Goal: Transaction & Acquisition: Purchase product/service

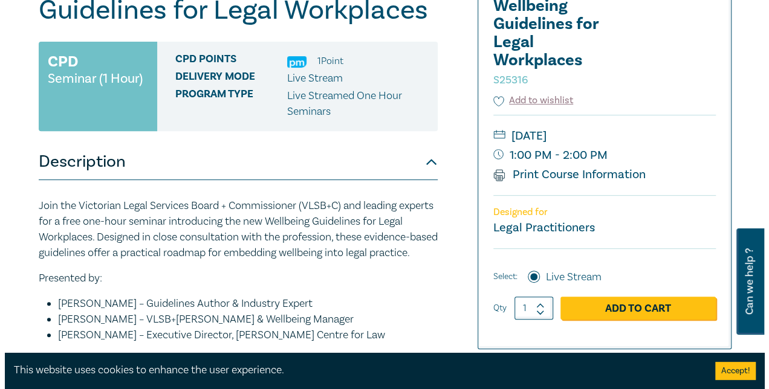
scroll to position [181, 0]
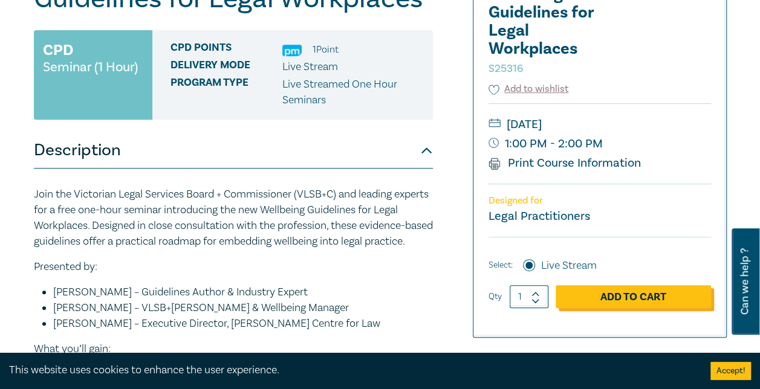
click at [657, 303] on link "Add to Cart" at bounding box center [633, 296] width 155 height 23
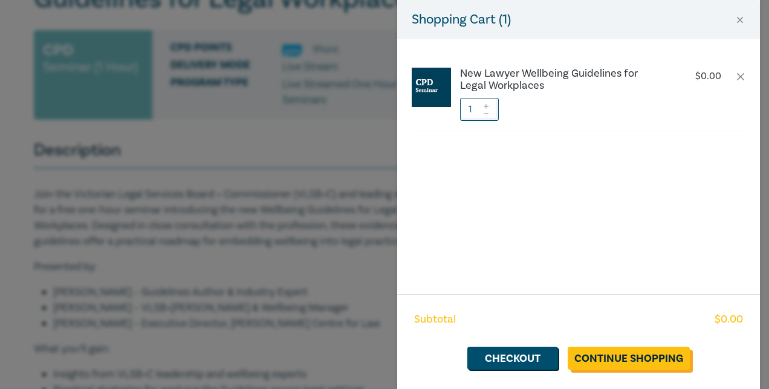
click at [632, 351] on link "Continue Shopping" at bounding box center [629, 358] width 122 height 23
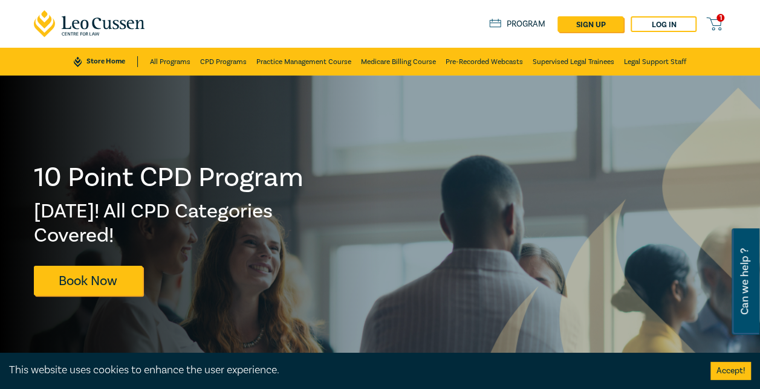
click at [714, 23] on icon at bounding box center [713, 23] width 15 height 15
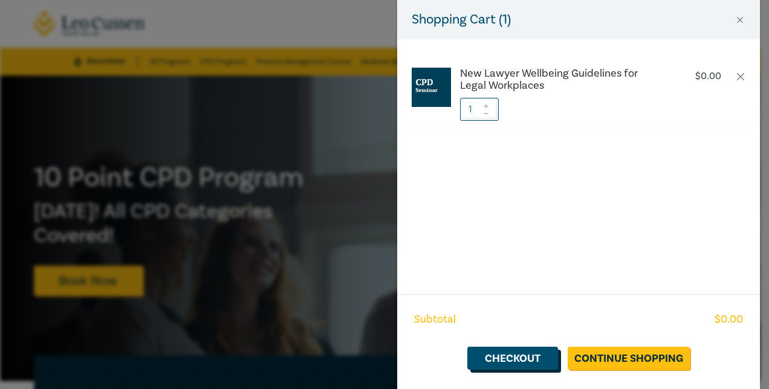
click at [537, 361] on link "Checkout" at bounding box center [512, 358] width 91 height 23
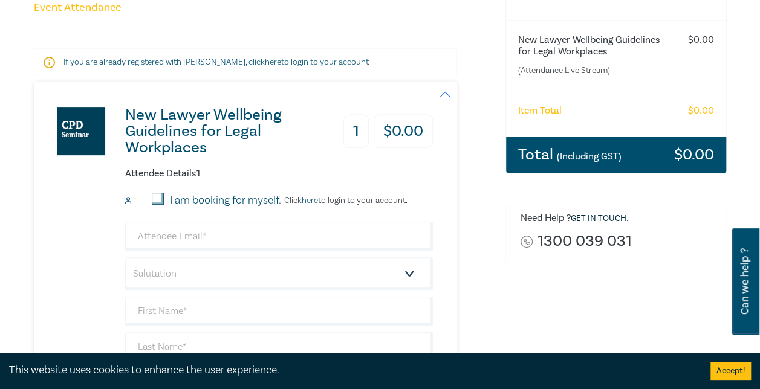
scroll to position [181, 0]
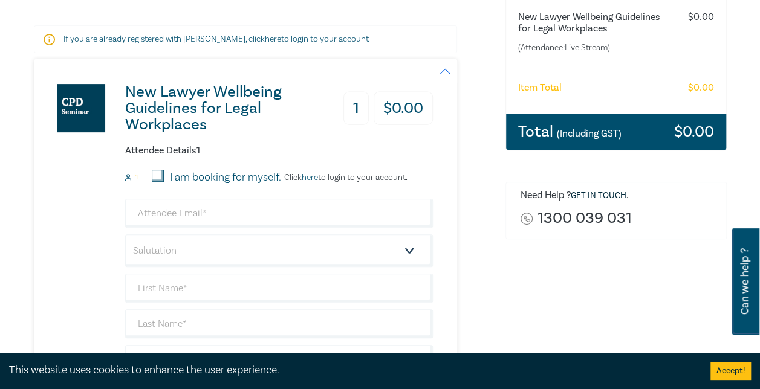
click at [161, 174] on input "I am booking for myself." at bounding box center [158, 176] width 12 height 12
checkbox input "true"
click at [310, 177] on link "here" at bounding box center [310, 177] width 16 height 11
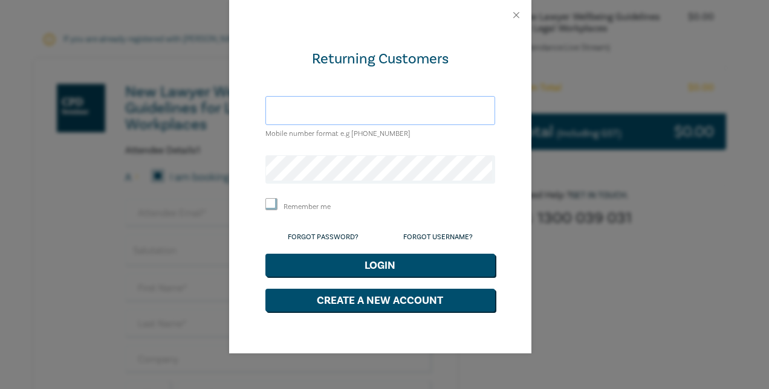
click at [358, 108] on input "text" at bounding box center [380, 110] width 230 height 29
type input "eliza.barnes@conveyancing.com.au"
click at [357, 112] on input "eliza.barnes@conveyancing.com.au" at bounding box center [380, 110] width 230 height 29
click at [252, 155] on div "Returning Customers eliza.barnes@conveyancing.com.au Mobile number format e.g +…" at bounding box center [380, 192] width 302 height 324
click at [518, 16] on button "Close" at bounding box center [516, 15] width 11 height 11
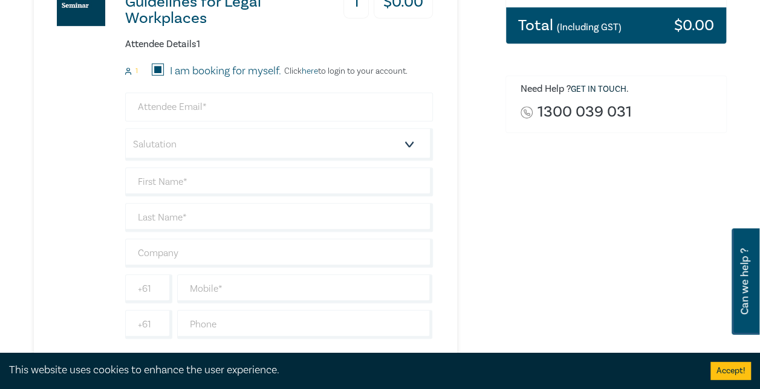
scroll to position [242, 0]
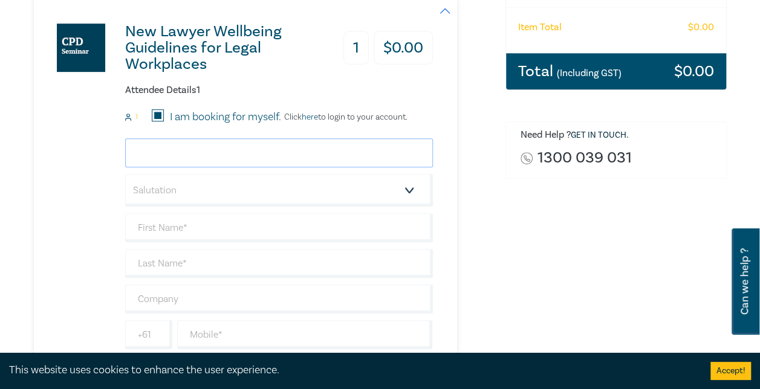
click at [203, 161] on input "email" at bounding box center [279, 152] width 308 height 29
type input "eliza.barnes@conveyancing.com.au"
type input "[PERSON_NAME]"
type input "[DOMAIN_NAME]"
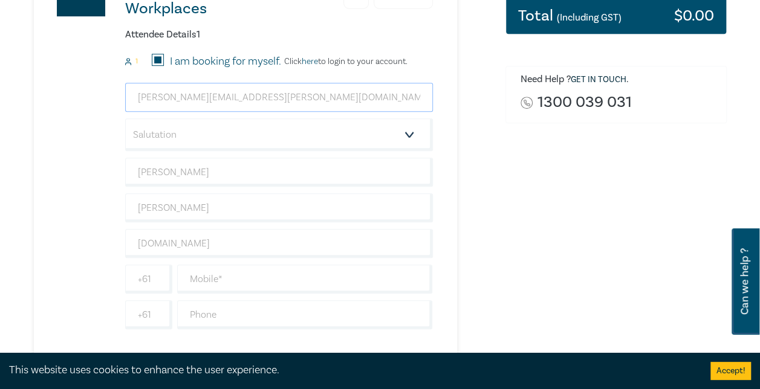
scroll to position [363, 0]
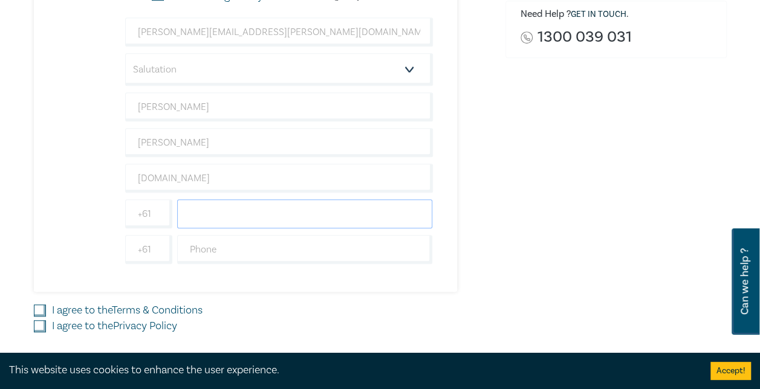
click at [210, 204] on input "text" at bounding box center [305, 214] width 256 height 29
click at [208, 244] on input "text" at bounding box center [305, 249] width 256 height 29
type input "0485842926"
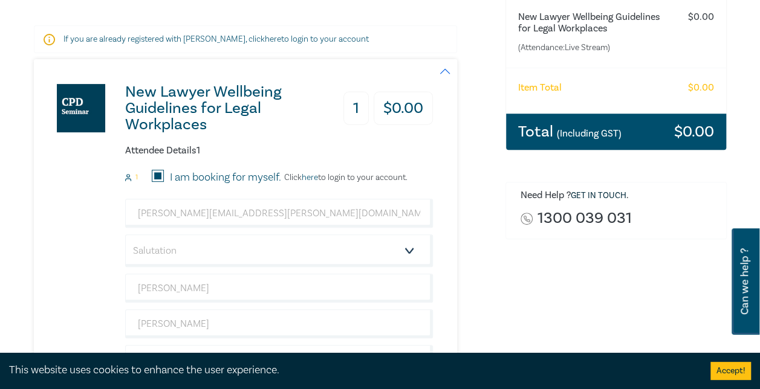
scroll to position [242, 0]
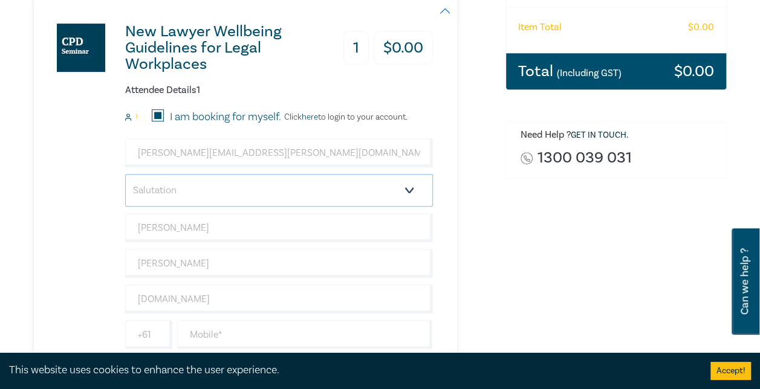
click at [201, 185] on select "Salutation Mr. Mrs. Ms. Miss Dr. Prof. Other" at bounding box center [279, 190] width 308 height 33
select select "Ms."
click at [125, 174] on select "Salutation Mr. Mrs. Ms. Miss Dr. Prof. Other" at bounding box center [279, 190] width 308 height 33
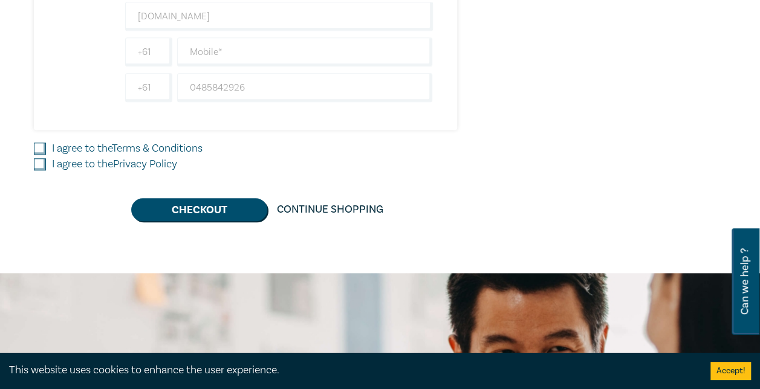
scroll to position [544, 0]
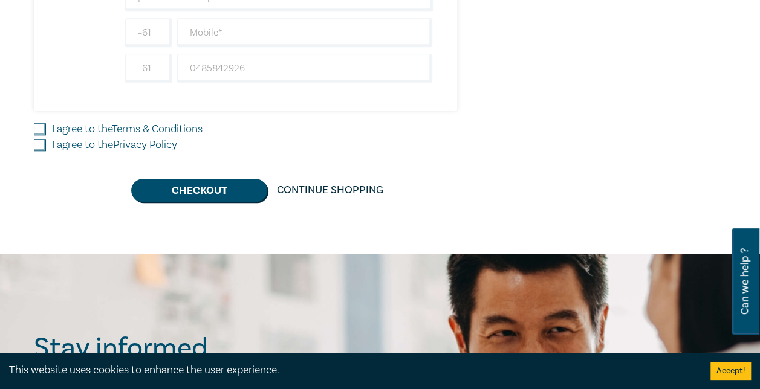
click at [37, 123] on input "I agree to the Terms & Conditions" at bounding box center [40, 129] width 12 height 12
checkbox input "true"
click at [36, 145] on input "I agree to the Privacy Policy" at bounding box center [40, 145] width 12 height 12
checkbox input "true"
drag, startPoint x: 160, startPoint y: 187, endPoint x: 423, endPoint y: 236, distance: 267.6
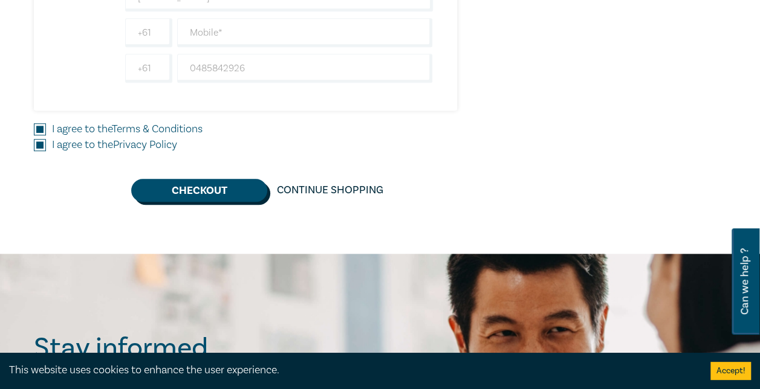
click at [161, 187] on button "Checkout" at bounding box center [199, 190] width 136 height 23
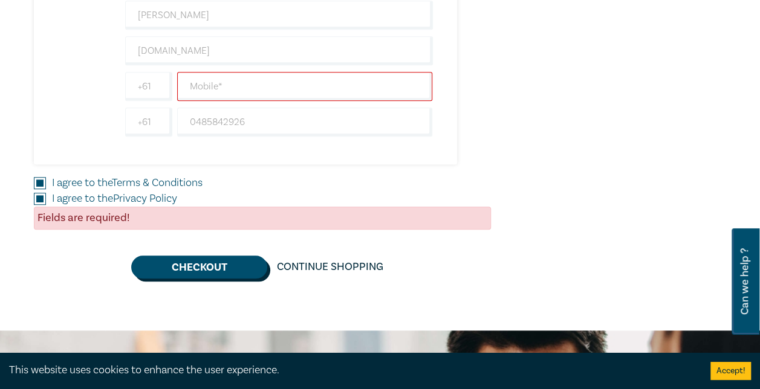
scroll to position [423, 0]
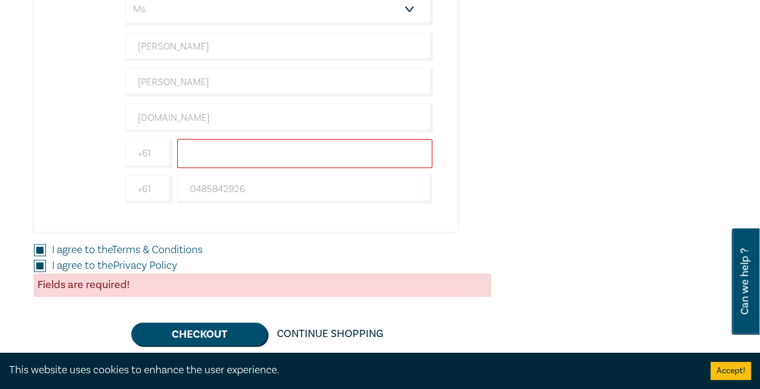
click at [220, 151] on input "text" at bounding box center [305, 153] width 256 height 29
type input "0485842926"
click at [163, 333] on button "Checkout" at bounding box center [199, 334] width 136 height 23
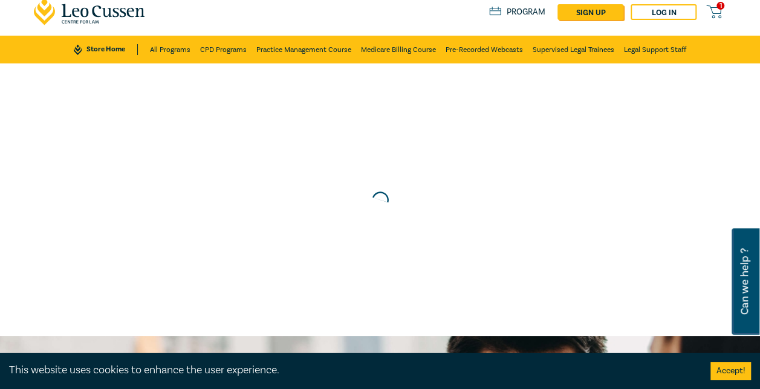
scroll to position [0, 0]
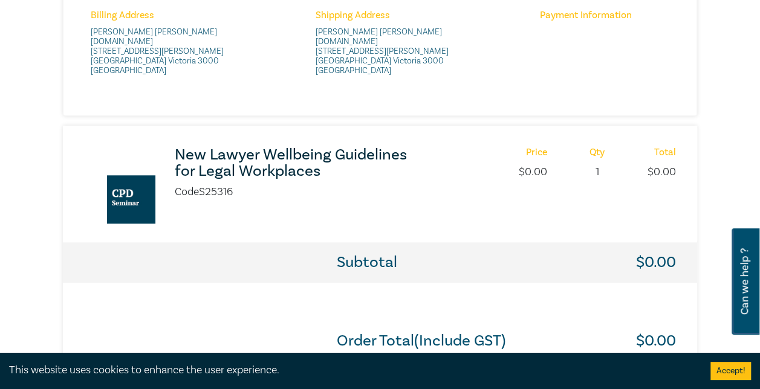
scroll to position [544, 0]
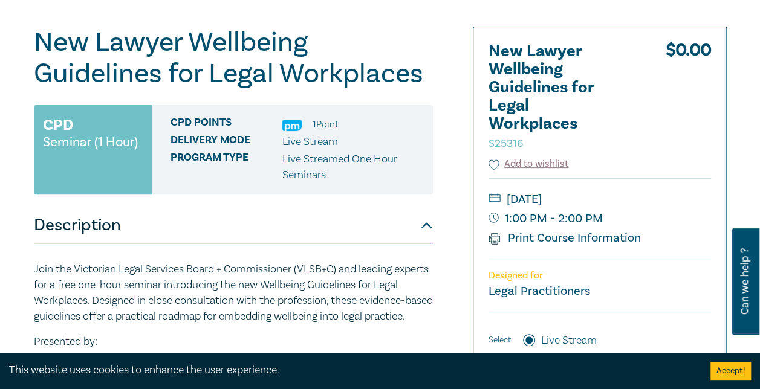
scroll to position [121, 0]
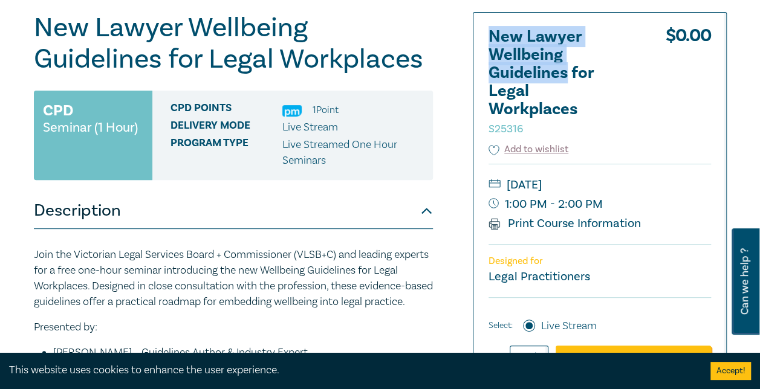
drag, startPoint x: 565, startPoint y: 70, endPoint x: 478, endPoint y: 37, distance: 92.8
click at [478, 37] on div "New Lawyer Wellbeing Guidelines for Legal Workplaces S25316 $ 0.00 Add to wishl…" at bounding box center [600, 205] width 253 height 385
copy h2 "New Lawyer Wellbeing Guidelines"
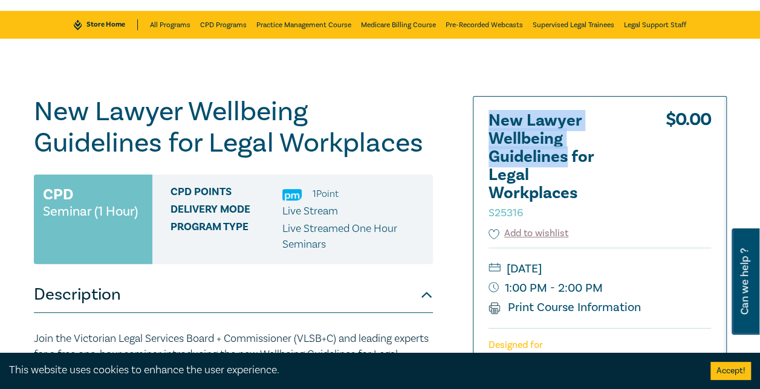
scroll to position [60, 0]
